Goal: Task Accomplishment & Management: Use online tool/utility

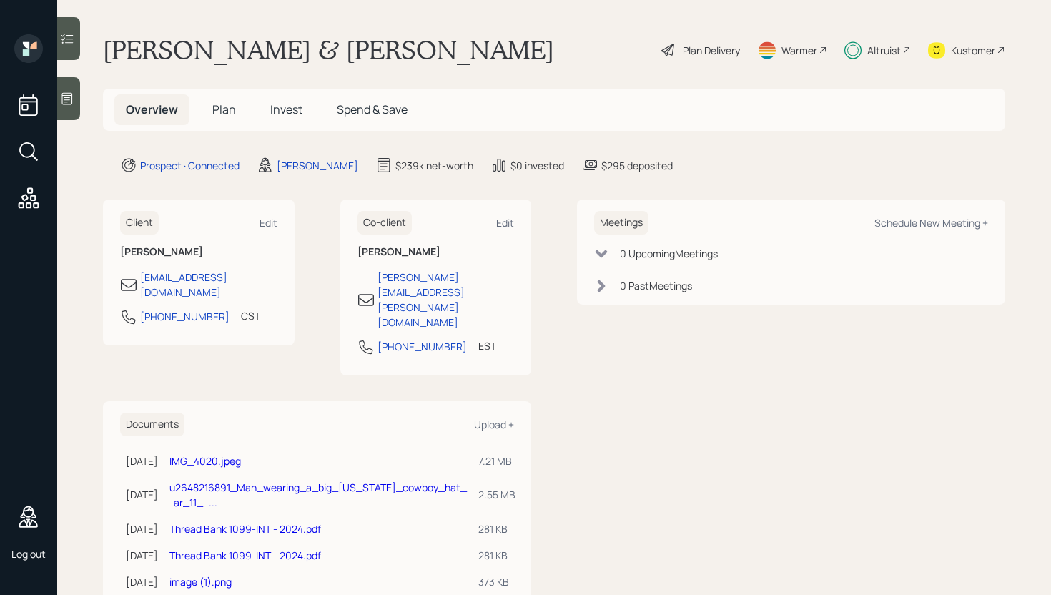
click at [275, 108] on span "Invest" at bounding box center [286, 110] width 32 height 16
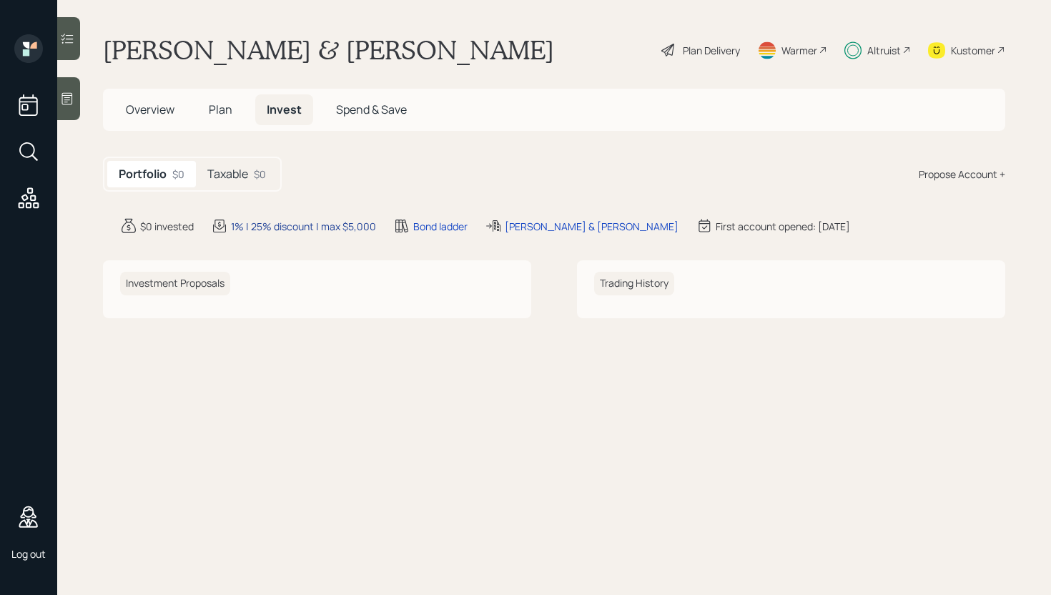
click at [277, 227] on div "1% | 25% discount | max $5,000" at bounding box center [303, 226] width 145 height 15
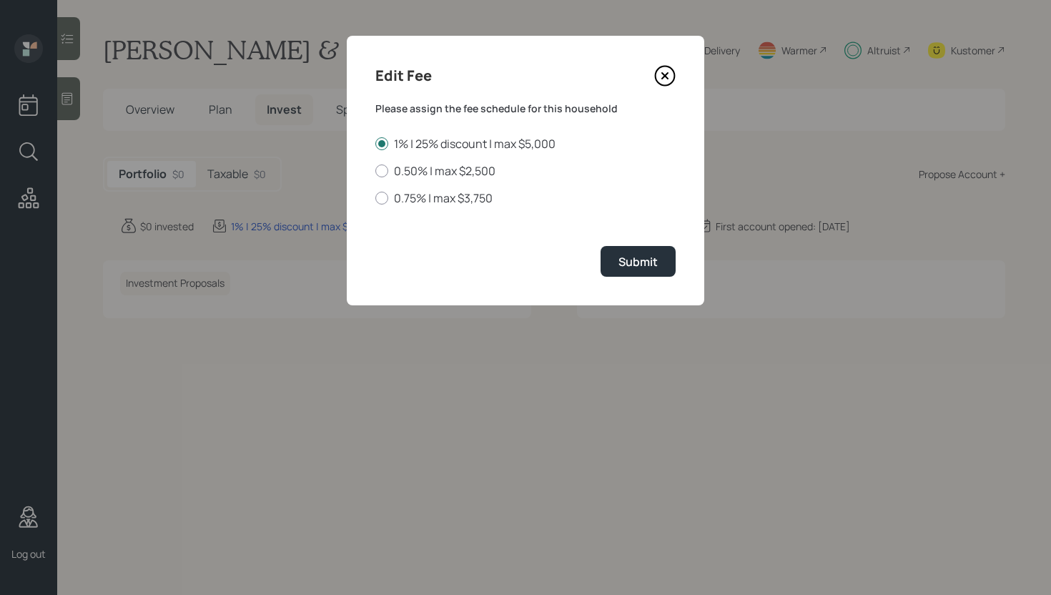
click at [671, 75] on icon at bounding box center [664, 75] width 21 height 21
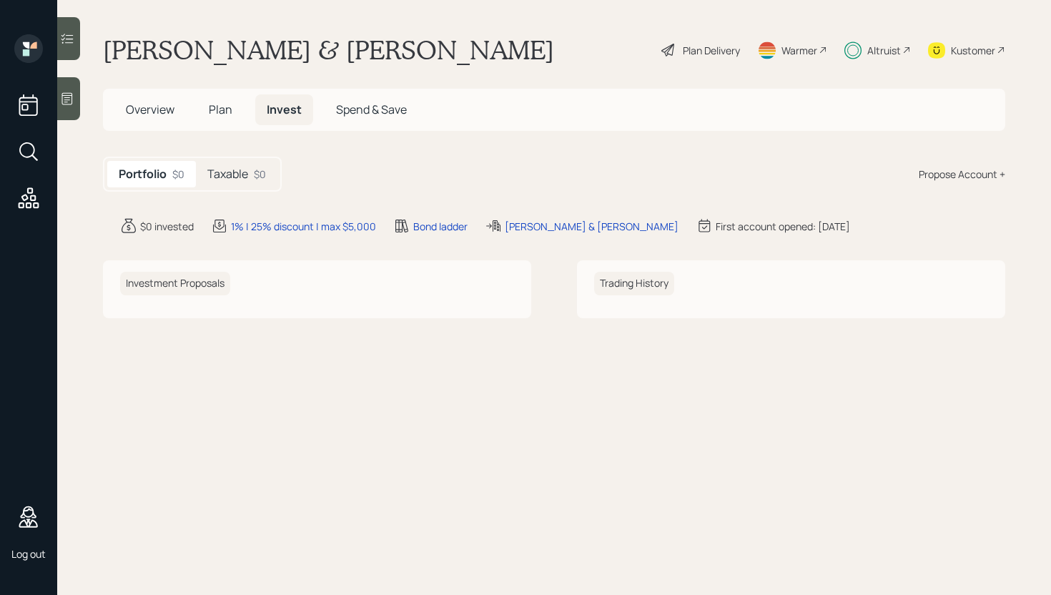
click at [727, 49] on div "Plan Delivery" at bounding box center [711, 50] width 57 height 15
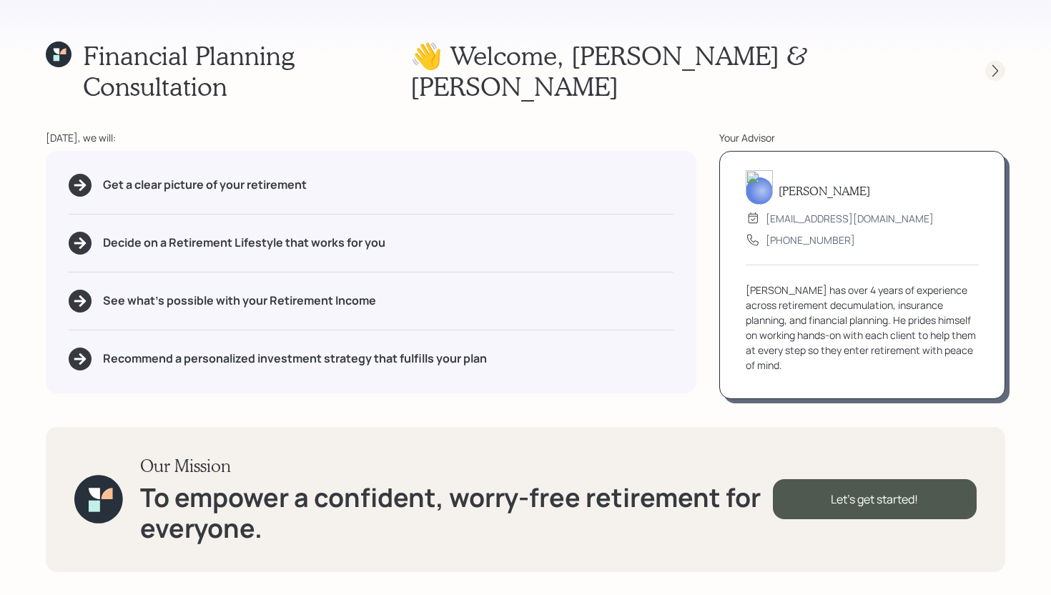
click at [991, 64] on icon at bounding box center [995, 71] width 14 height 14
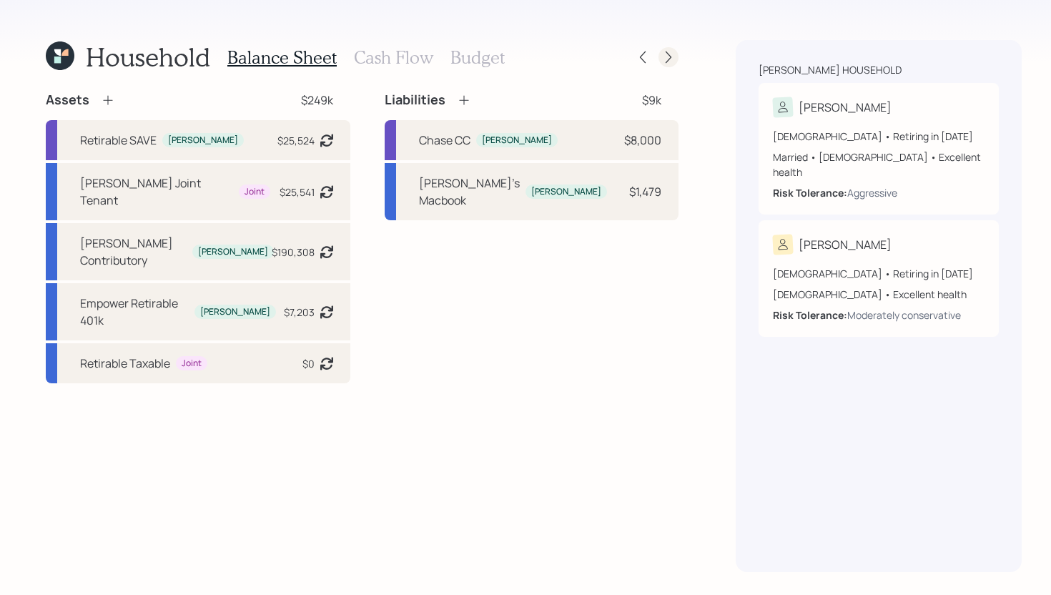
click at [661, 57] on icon at bounding box center [668, 57] width 14 height 14
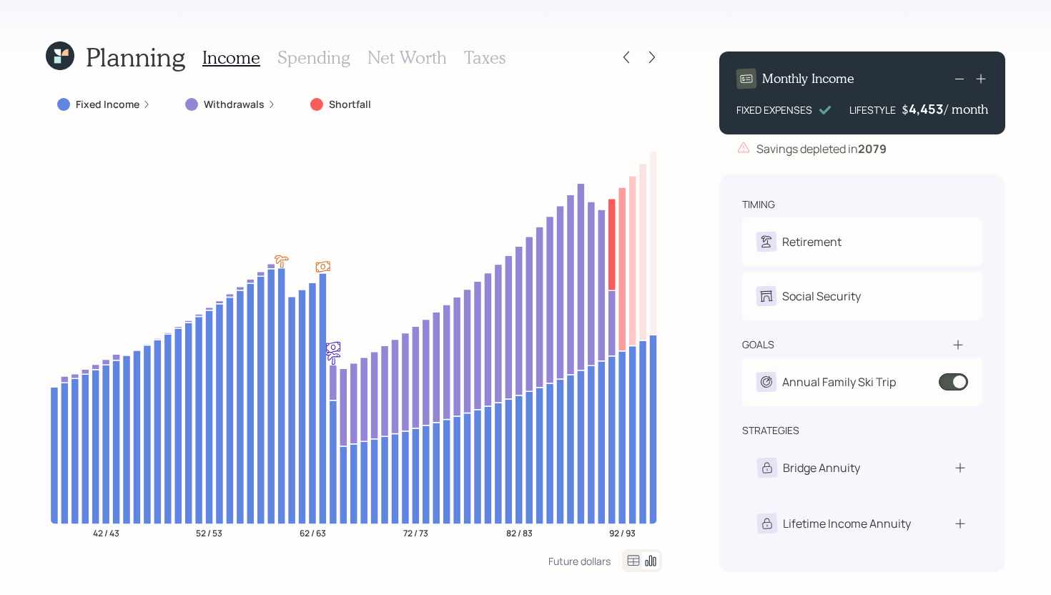
click at [648, 57] on icon at bounding box center [652, 57] width 14 height 14
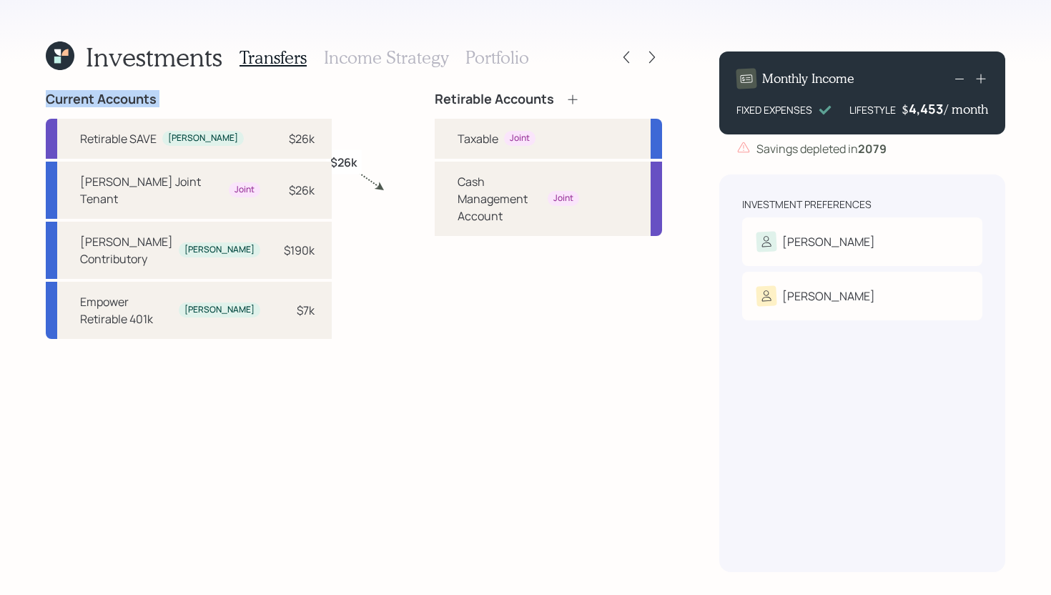
click at [648, 57] on icon at bounding box center [652, 57] width 14 height 14
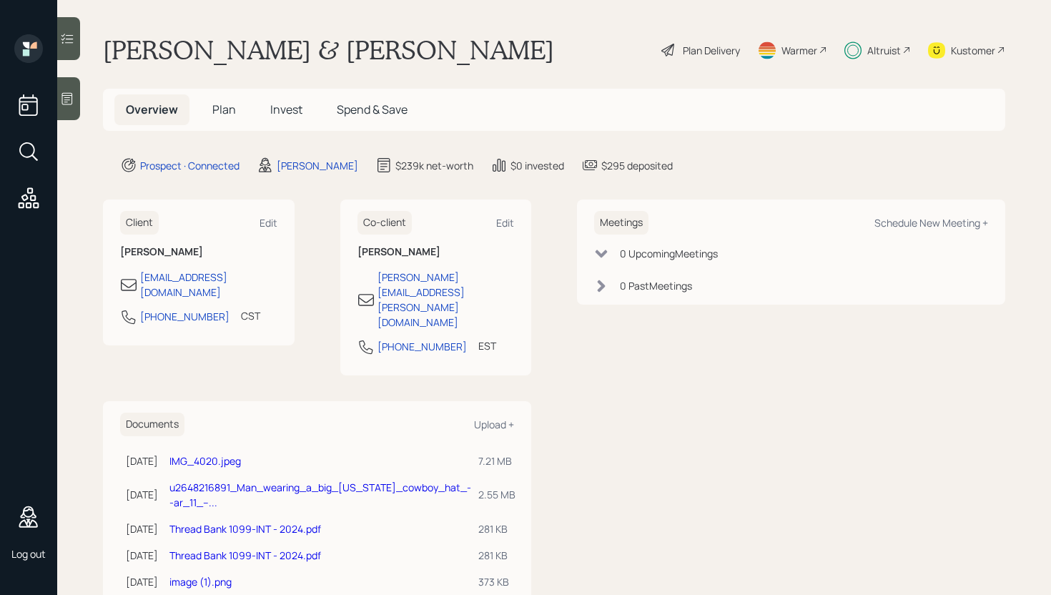
click at [470, 65] on div "[PERSON_NAME] & [PERSON_NAME] Plan Delivery Warmer Altruist Kustomer" at bounding box center [554, 49] width 902 height 31
type input "[PERSON_NAME]"
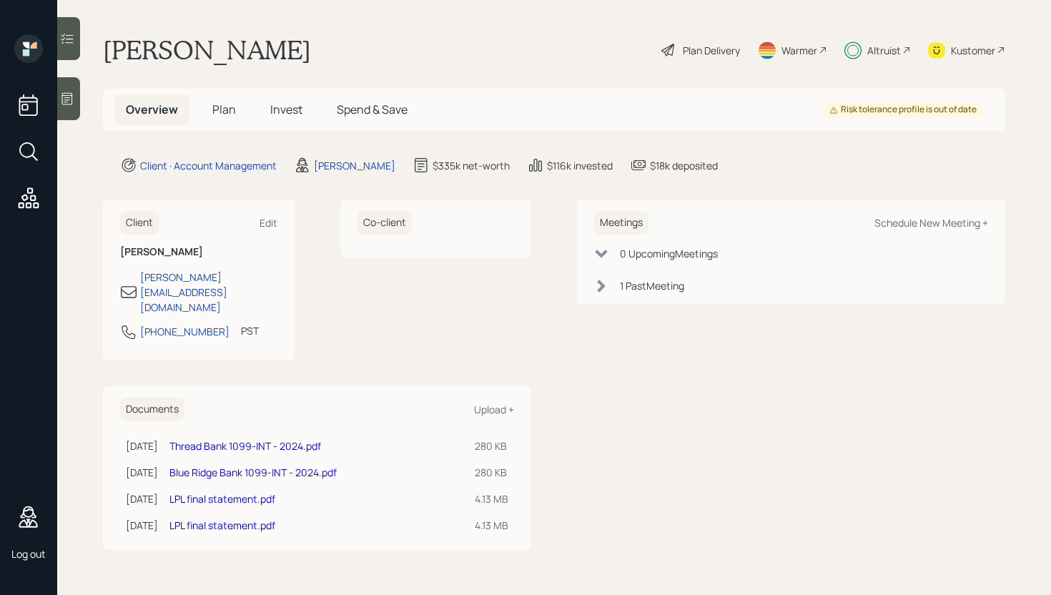
click at [306, 105] on h5 "Invest" at bounding box center [286, 109] width 55 height 31
